Goal: Navigation & Orientation: Find specific page/section

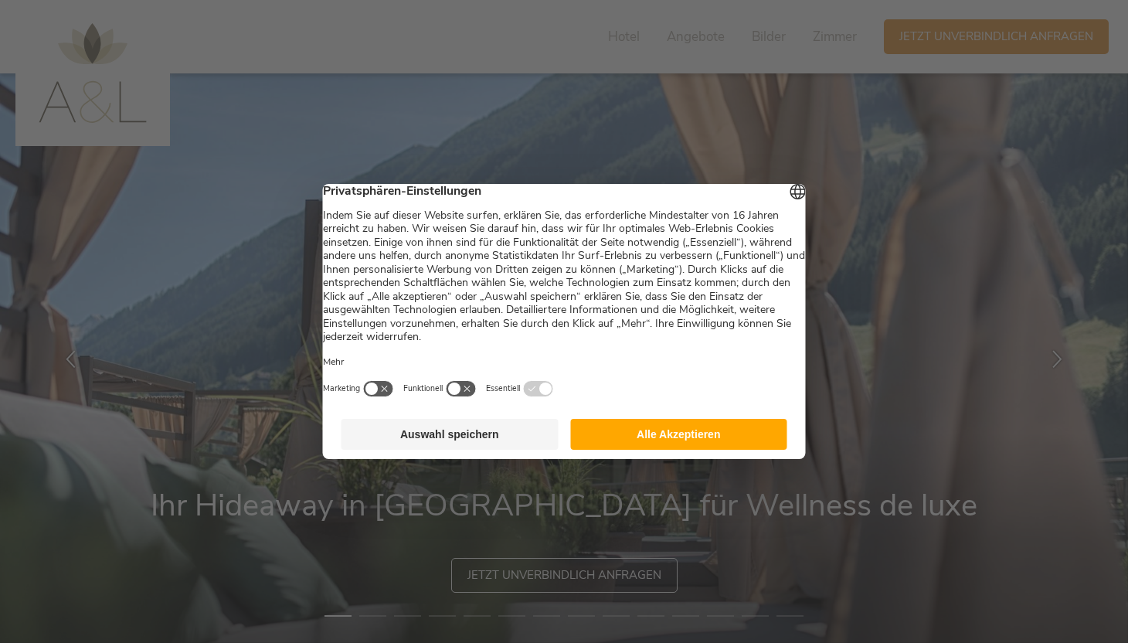
click at [658, 446] on button "Alle Akzeptieren" at bounding box center [678, 434] width 217 height 31
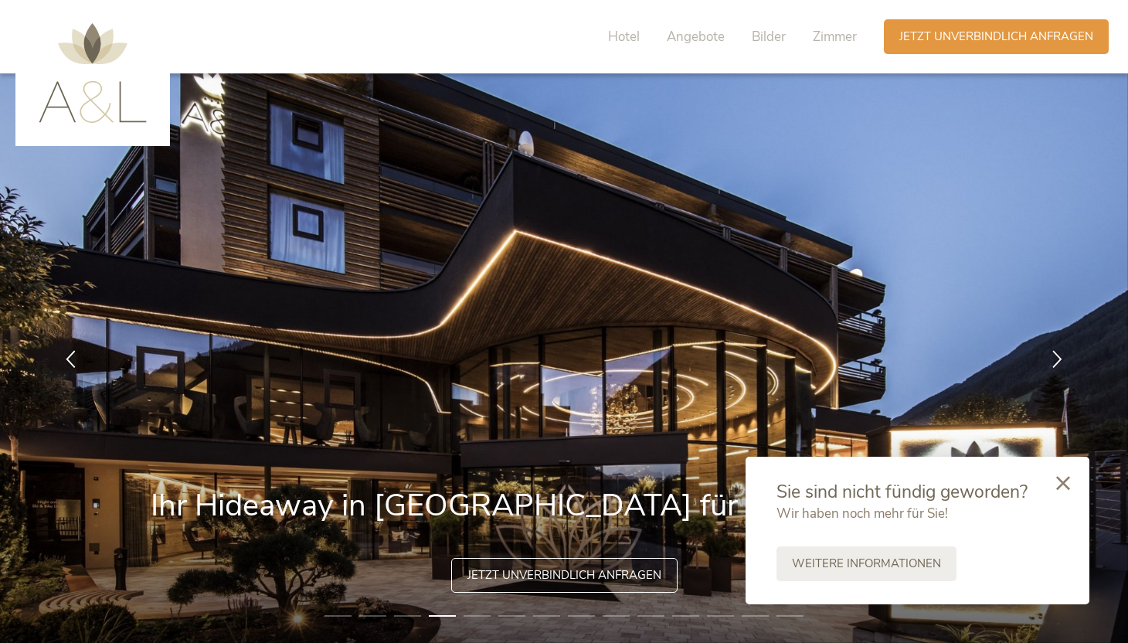
click at [89, 48] on img at bounding box center [93, 73] width 108 height 100
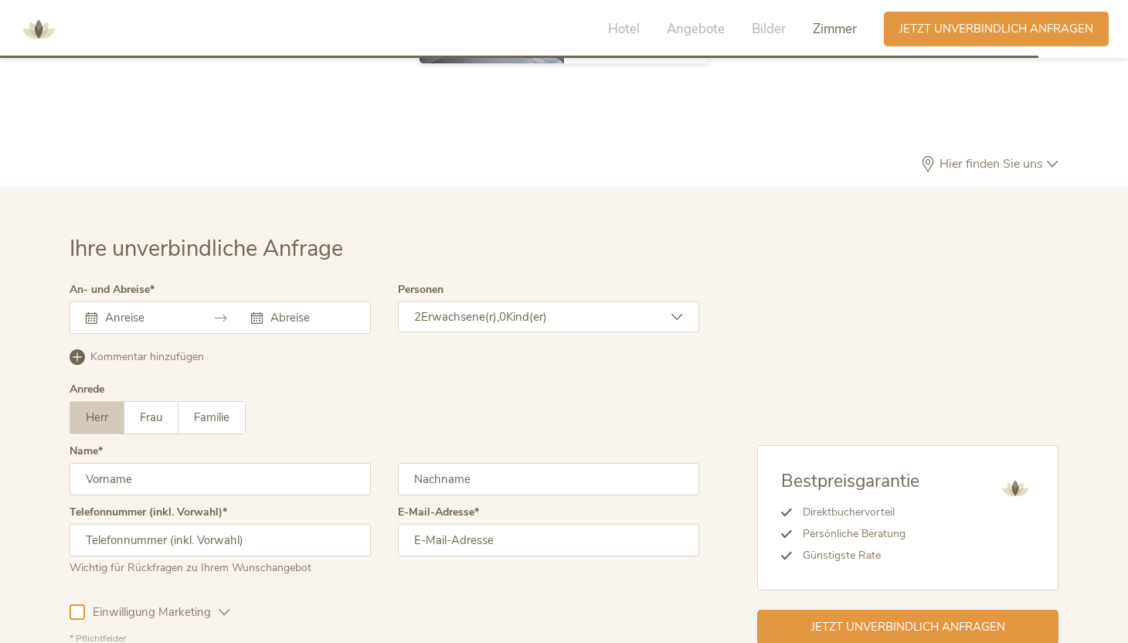
scroll to position [4740, 0]
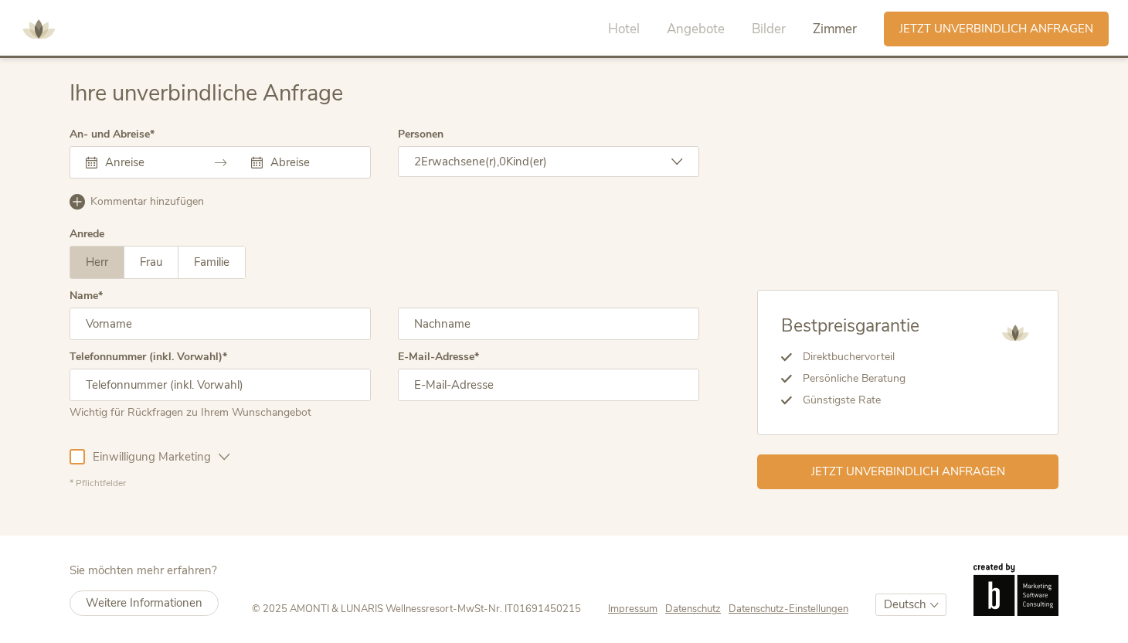
click at [49, 29] on img at bounding box center [38, 29] width 46 height 46
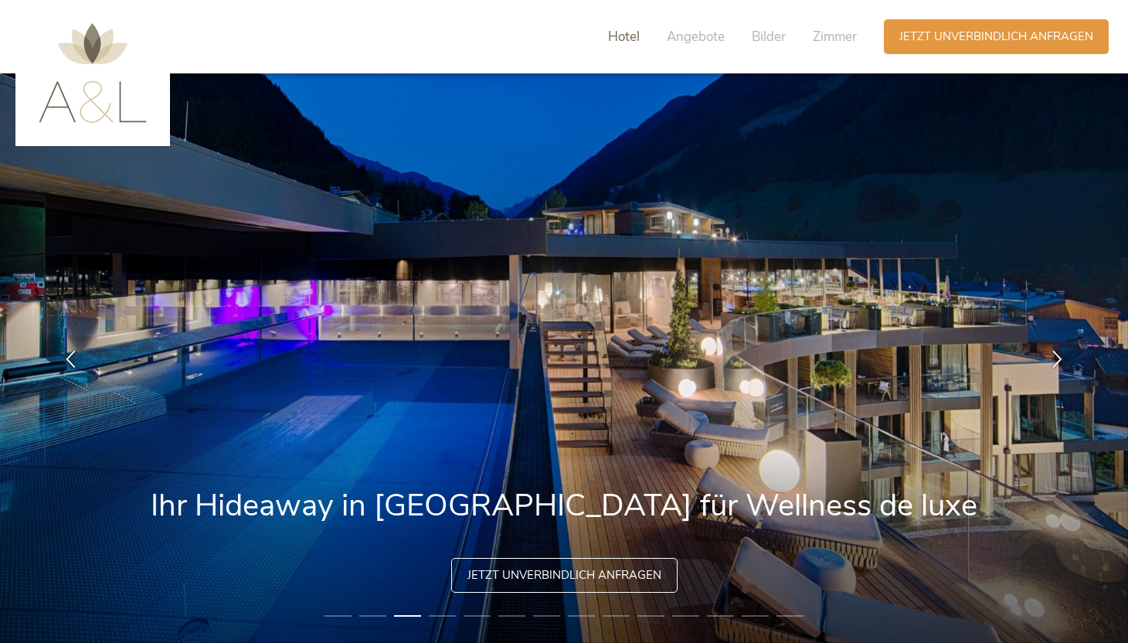
click at [620, 43] on span "Hotel" at bounding box center [624, 37] width 32 height 18
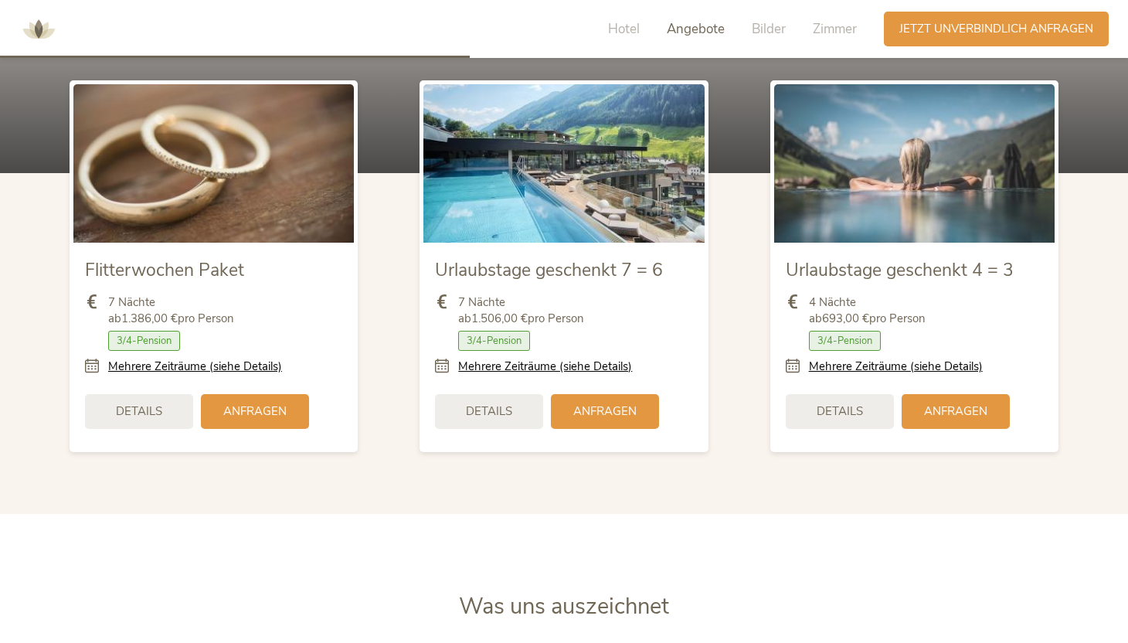
scroll to position [1973, 0]
